Goal: Task Accomplishment & Management: Manage account settings

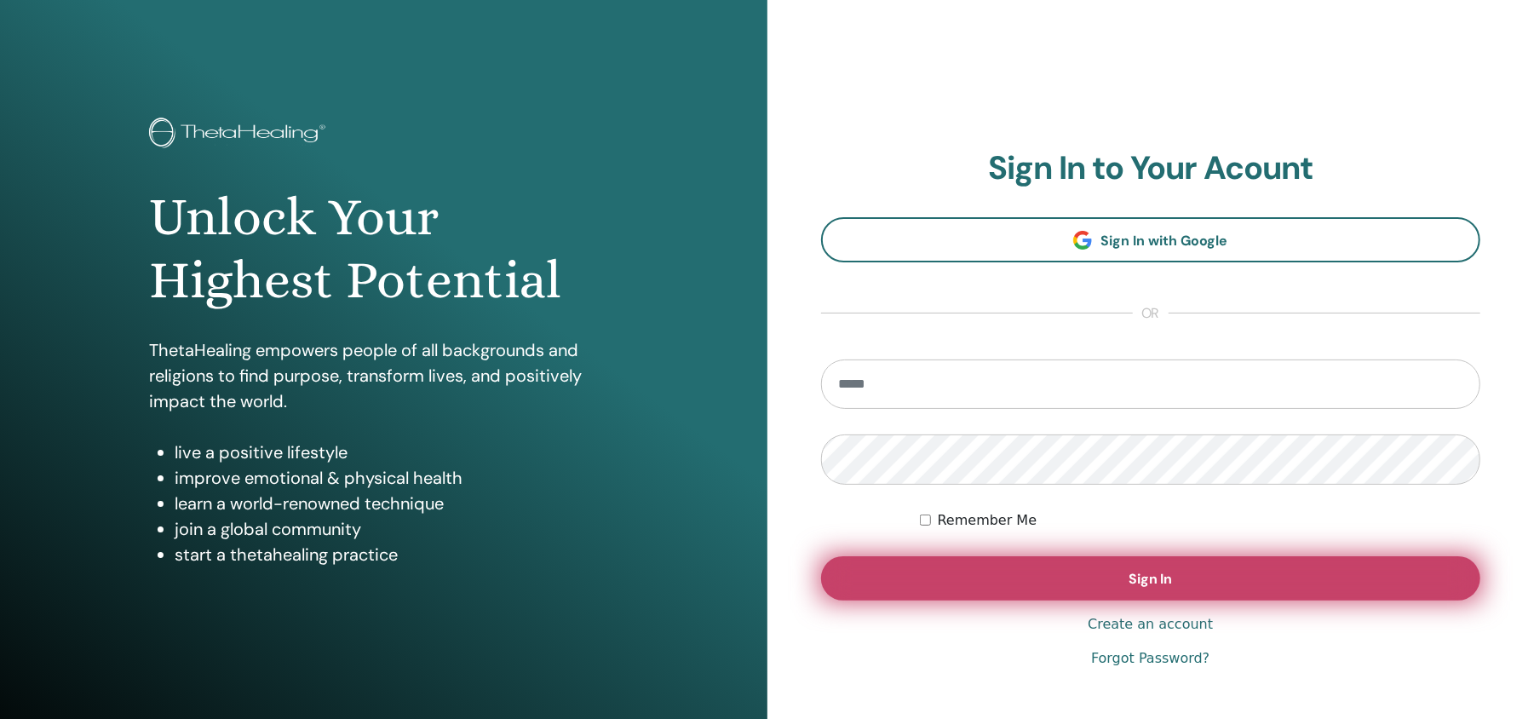
type input "**********"
click at [1085, 579] on button "Sign In" at bounding box center [1151, 578] width 660 height 44
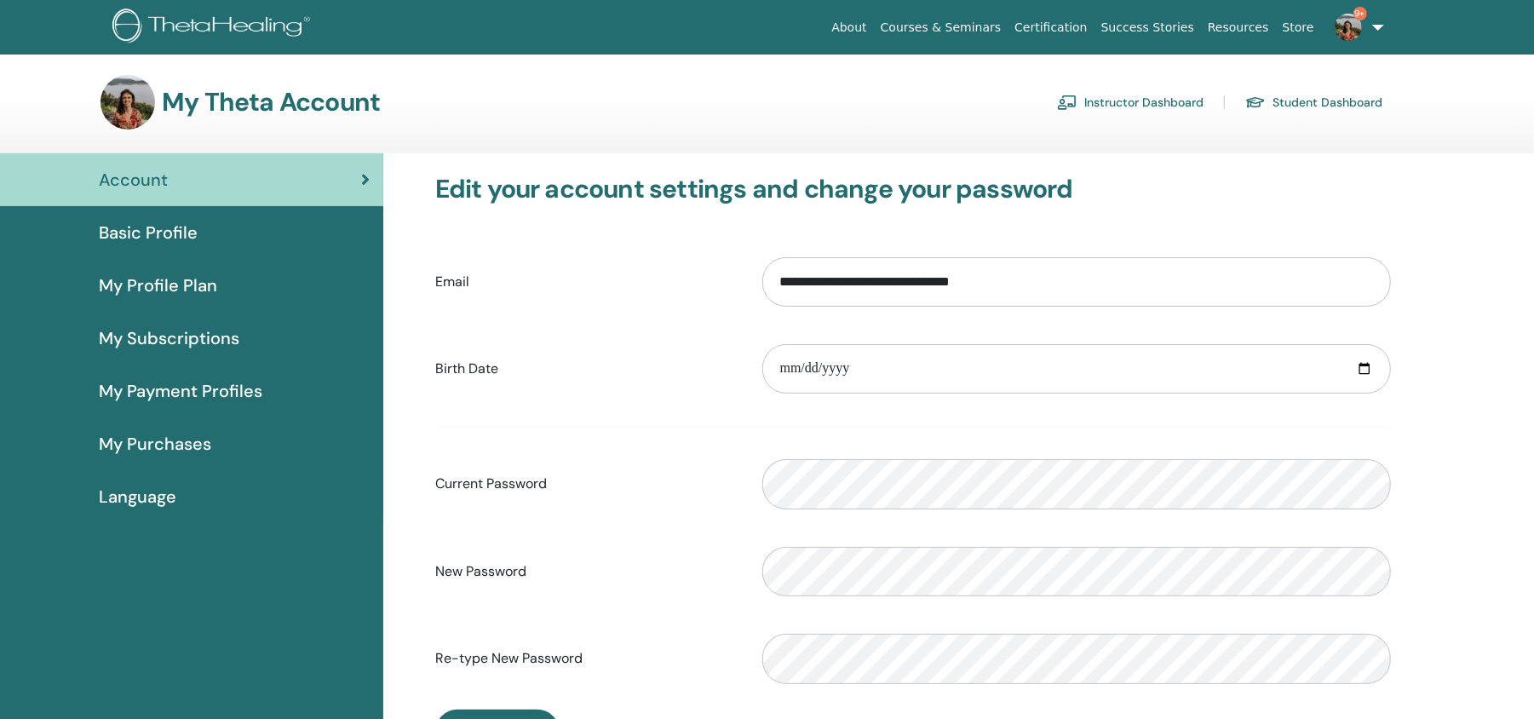
click at [1166, 93] on link "Instructor Dashboard" at bounding box center [1130, 102] width 147 height 27
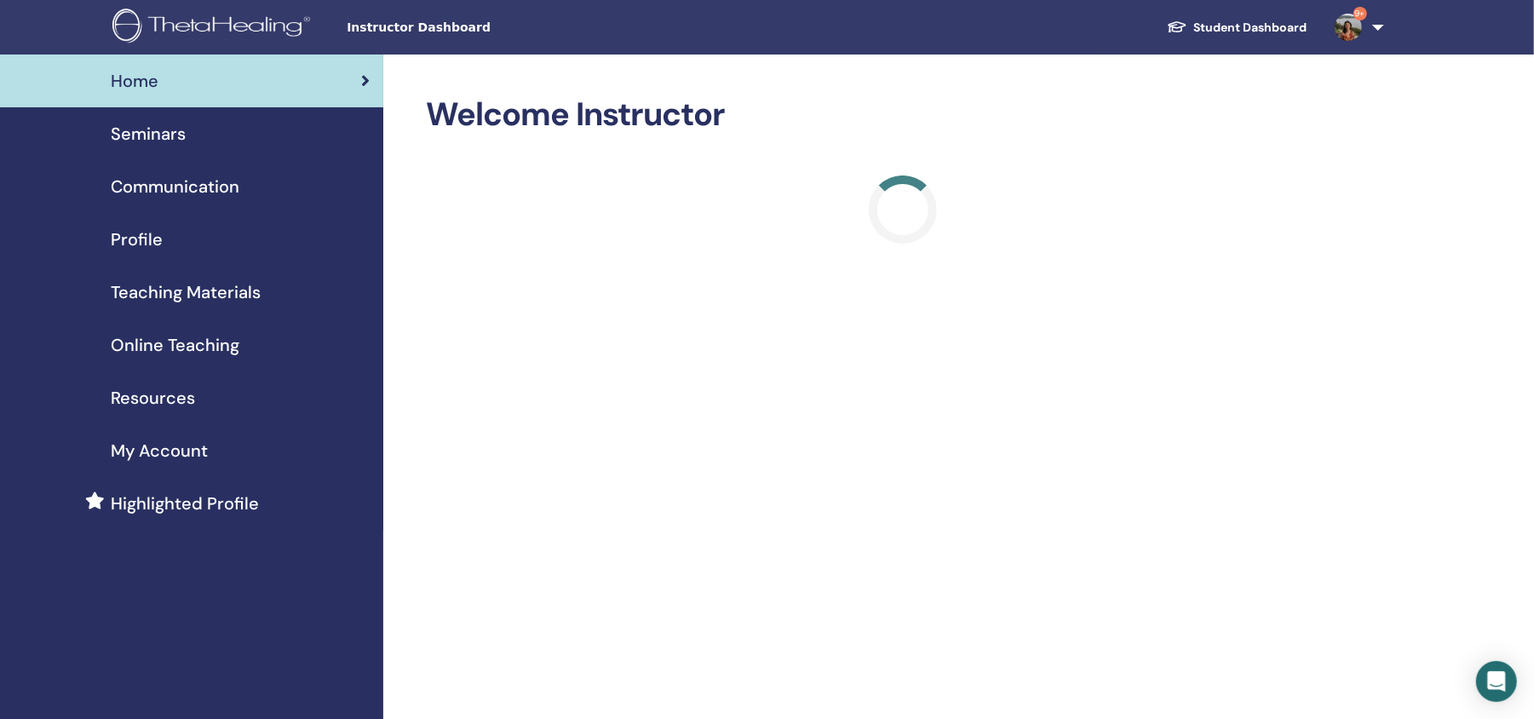
click at [158, 124] on span "Seminars" at bounding box center [148, 134] width 75 height 26
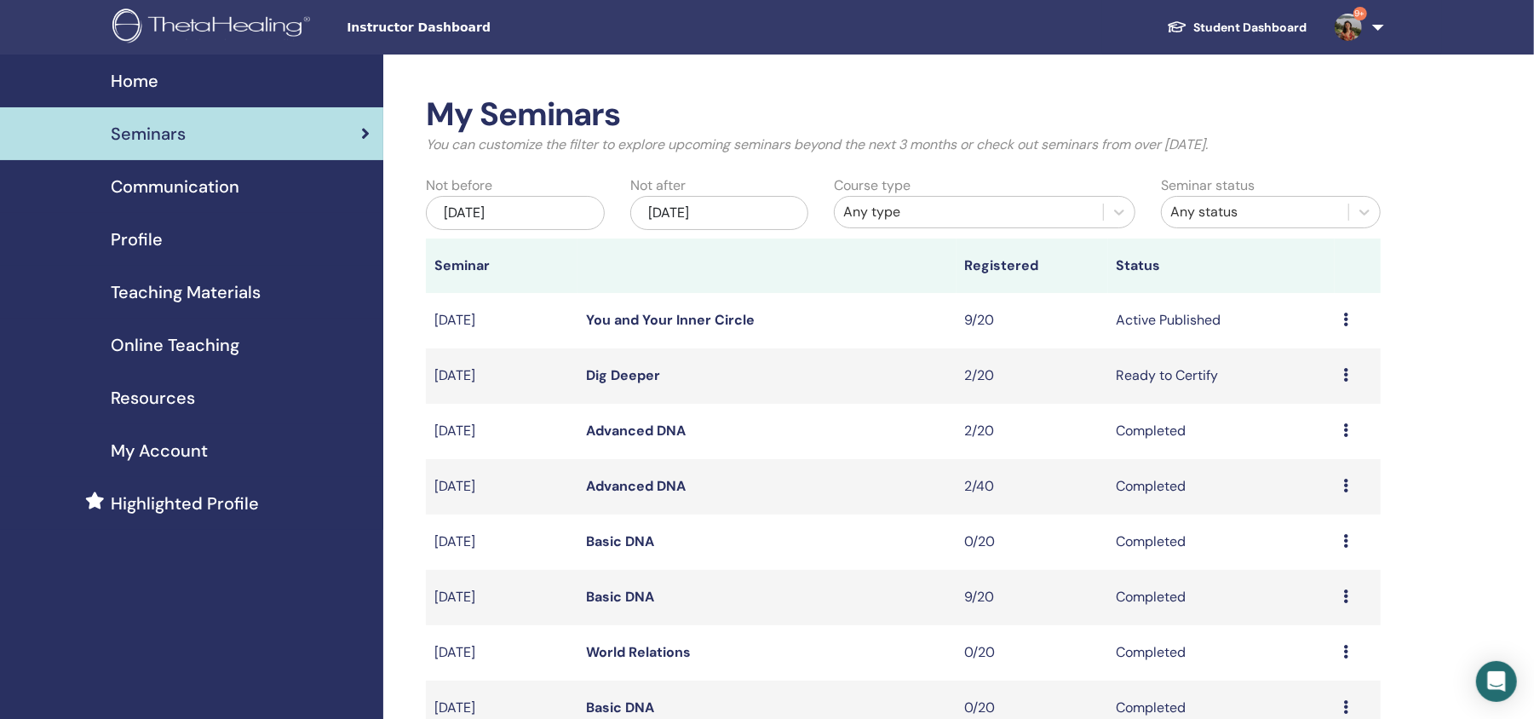
click at [659, 314] on link "You and Your Inner Circle" at bounding box center [670, 320] width 169 height 18
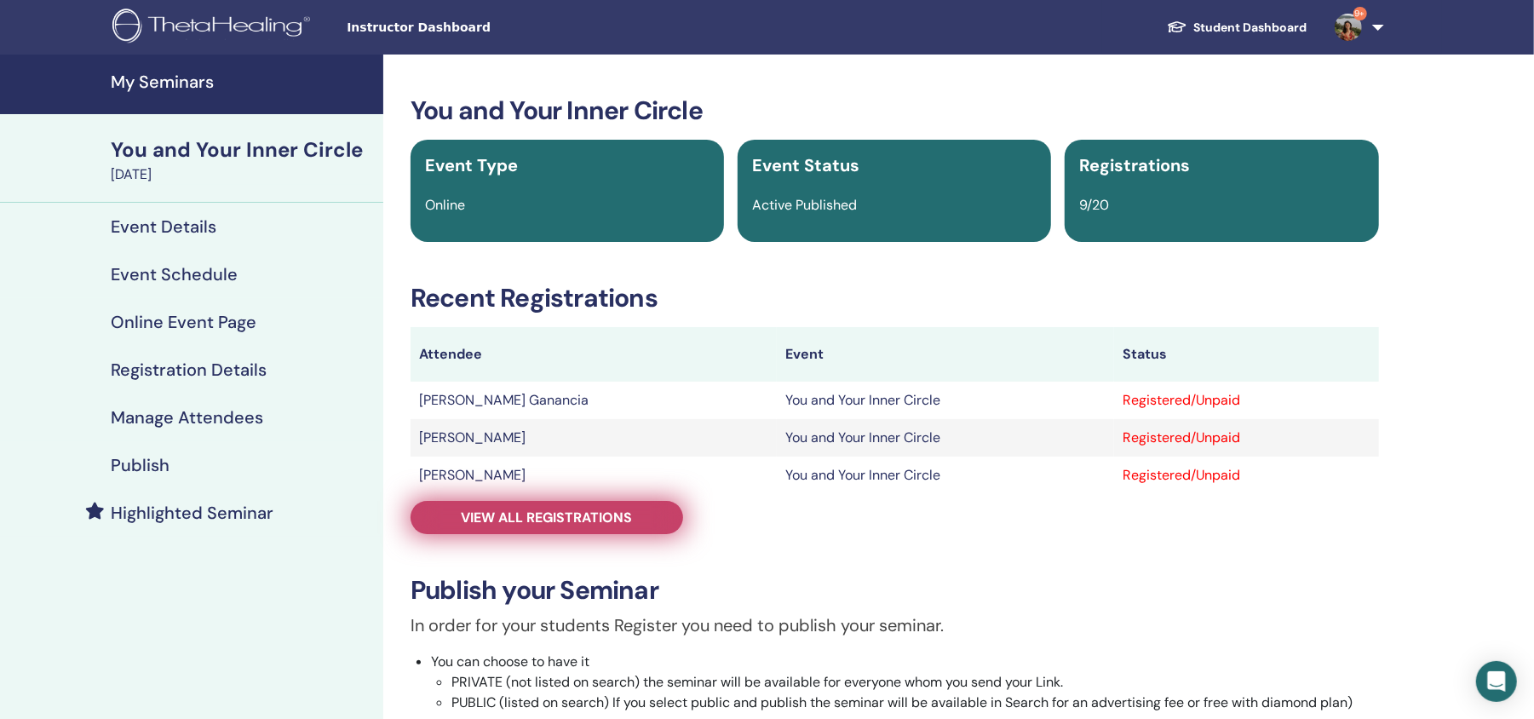
click at [601, 516] on span "View all registrations" at bounding box center [547, 518] width 171 height 18
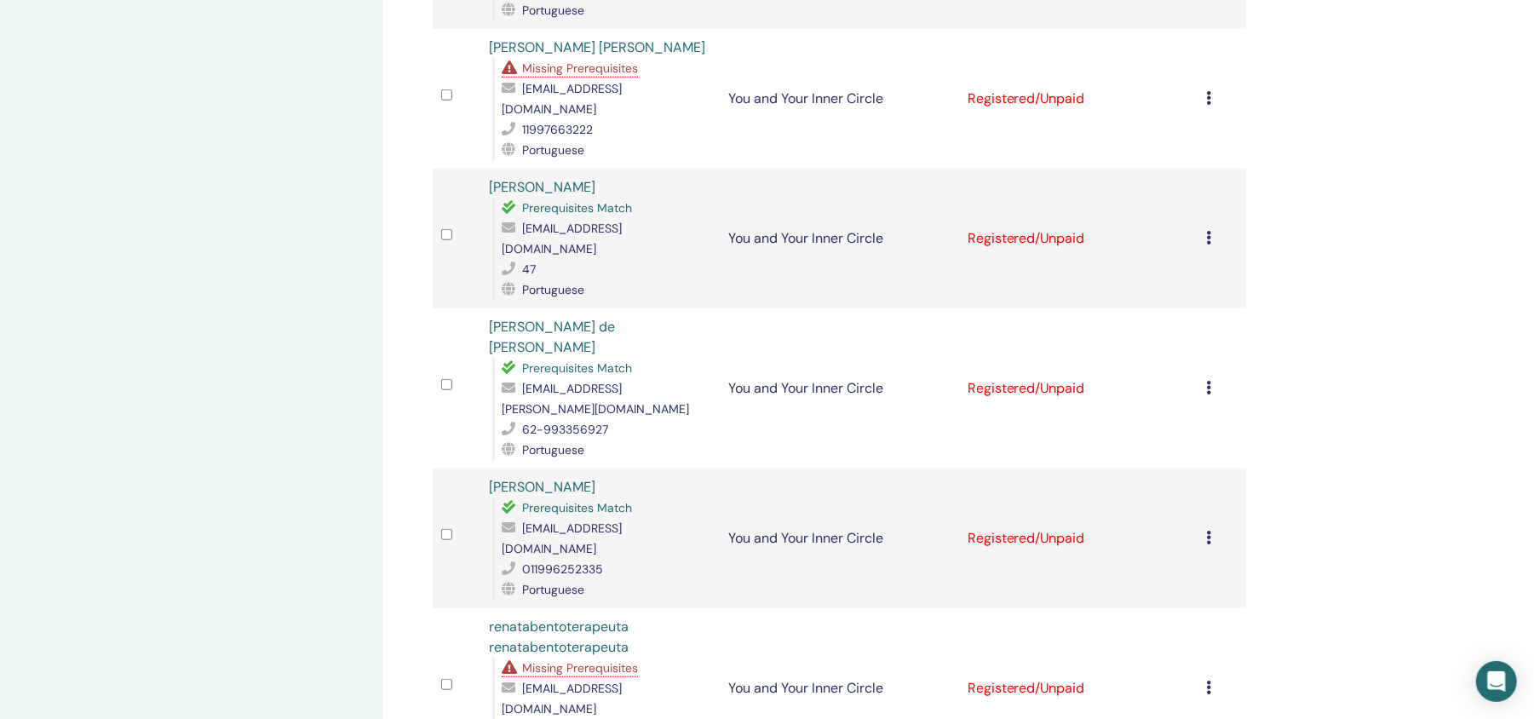
scroll to position [784, 0]
